Goal: Information Seeking & Learning: Understand process/instructions

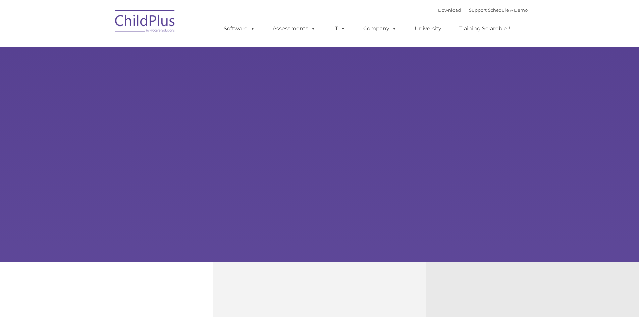
select select "MEDIUM"
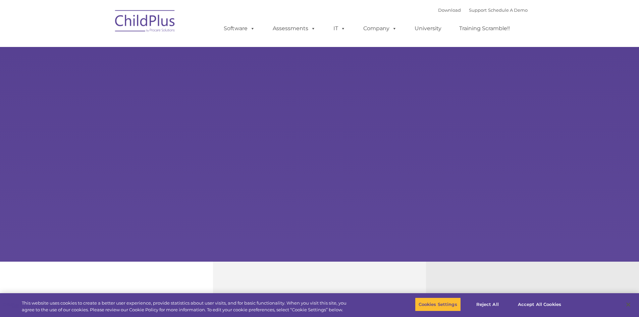
select select "MEDIUM"
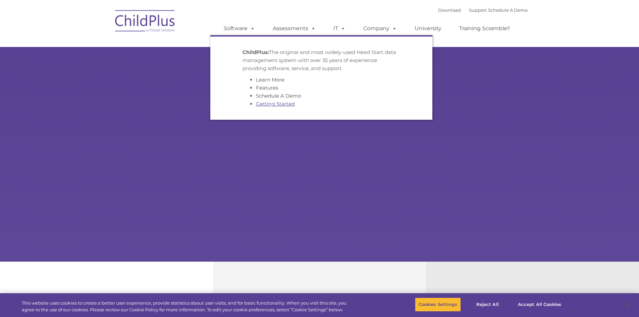
click at [266, 103] on link "Getting Started" at bounding box center [275, 104] width 39 height 6
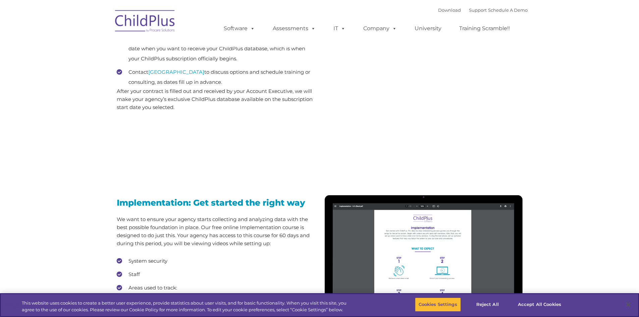
scroll to position [419, 0]
